Goal: Task Accomplishment & Management: Use online tool/utility

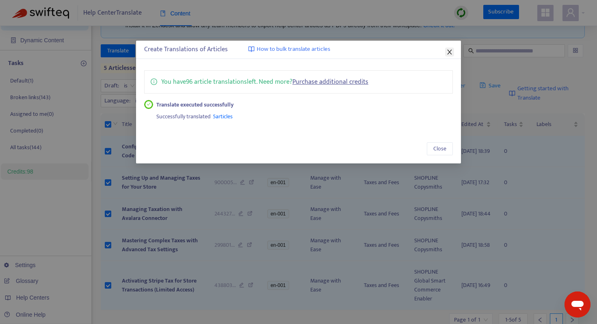
click at [447, 50] on icon "close" at bounding box center [450, 52] width 7 height 7
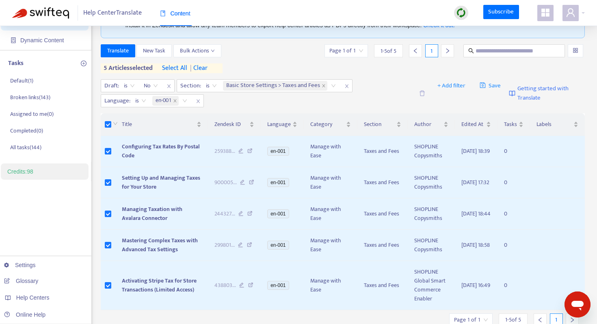
click at [208, 64] on span "| clear" at bounding box center [197, 68] width 20 height 10
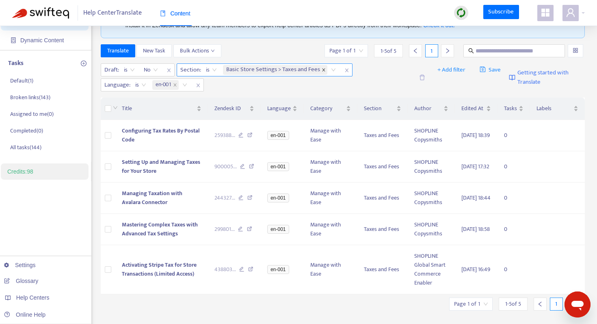
click at [322, 69] on icon "close" at bounding box center [324, 70] width 4 height 4
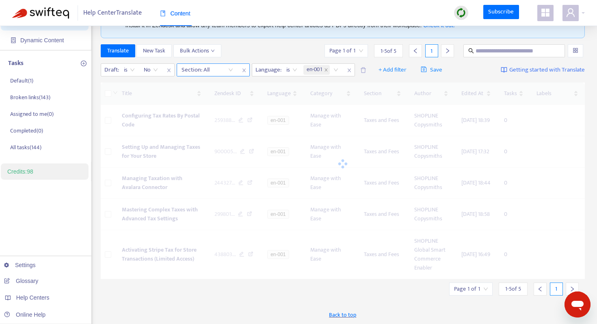
click at [215, 72] on div at bounding box center [203, 70] width 49 height 10
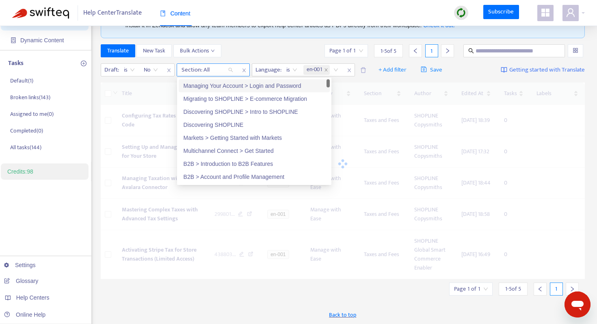
paste input "*********"
type input "*********"
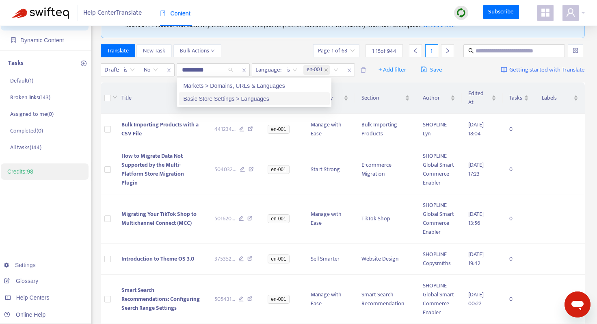
click at [243, 99] on div "Basic Store Settings > Languages" at bounding box center [254, 98] width 141 height 9
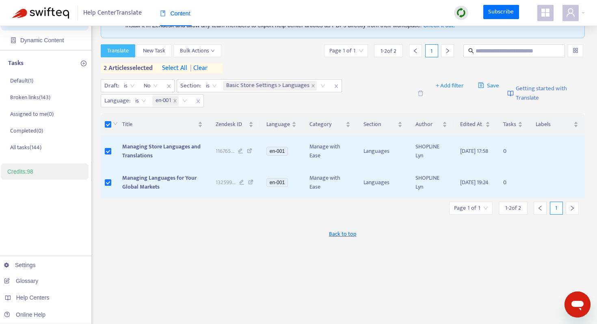
click at [128, 56] on button "Translate" at bounding box center [118, 50] width 35 height 13
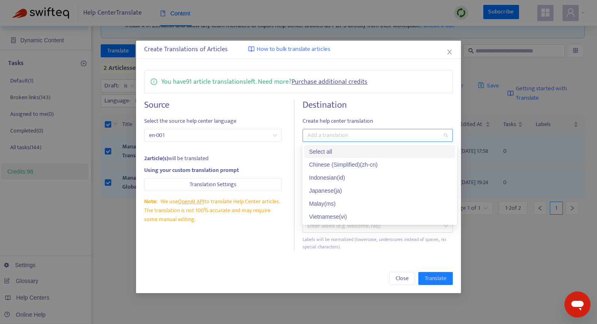
click at [346, 140] on div "Add a translation" at bounding box center [378, 135] width 150 height 13
click at [342, 188] on div "Japanese ( ja )" at bounding box center [379, 190] width 141 height 9
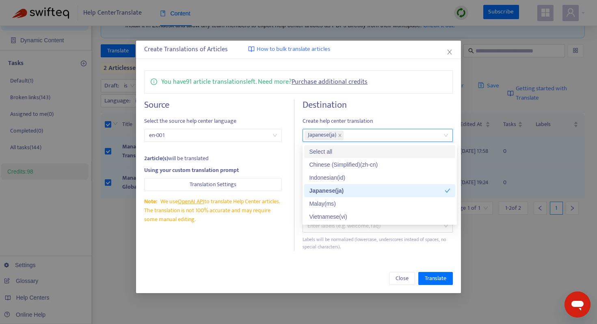
click at [367, 115] on div "Destination Create help center translation ja Japanese ( ja ) Keep the source l…" at bounding box center [378, 175] width 150 height 151
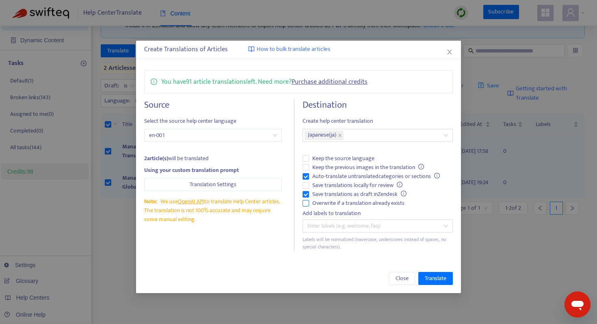
click at [309, 206] on span "Overwrite if a translation already exists" at bounding box center [358, 203] width 99 height 9
click at [309, 194] on span "Save translations as draft in Zendesk" at bounding box center [359, 194] width 101 height 9
click at [444, 280] on span "Translate" at bounding box center [436, 278] width 22 height 9
